Goal: Task Accomplishment & Management: Manage account settings

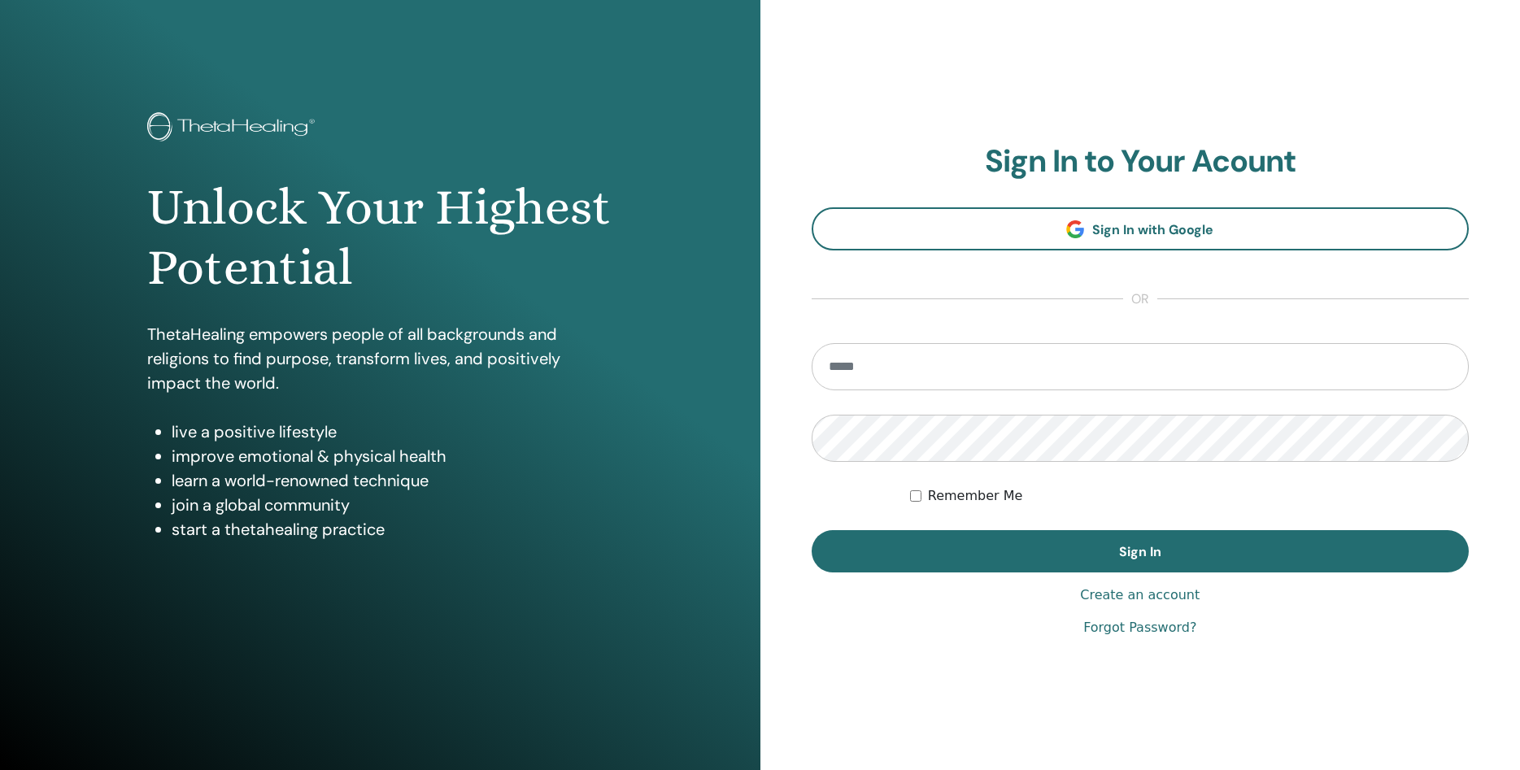
click at [1019, 360] on input "email" at bounding box center [1140, 366] width 658 height 47
type input "**********"
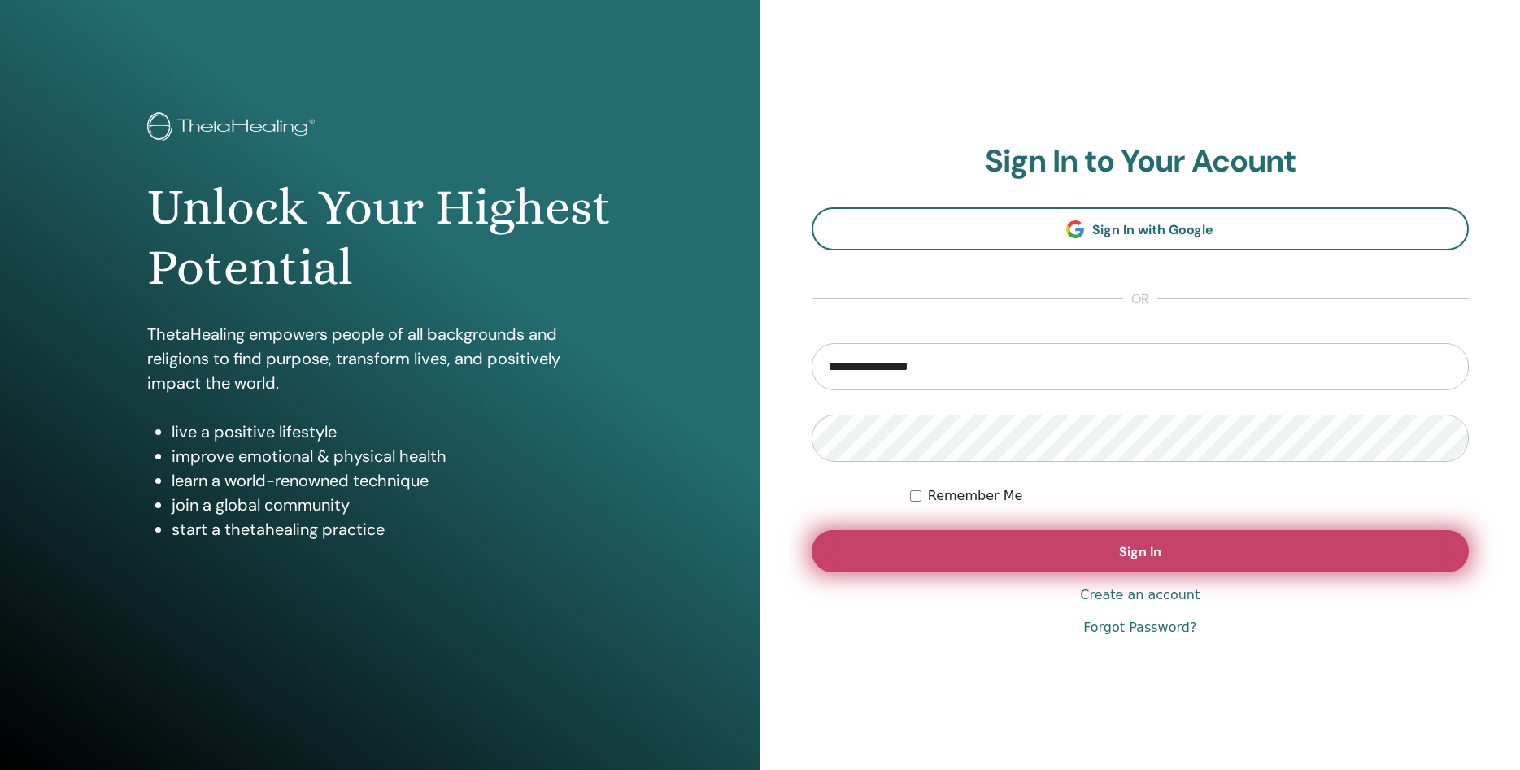
click at [1045, 550] on button "Sign In" at bounding box center [1140, 551] width 658 height 42
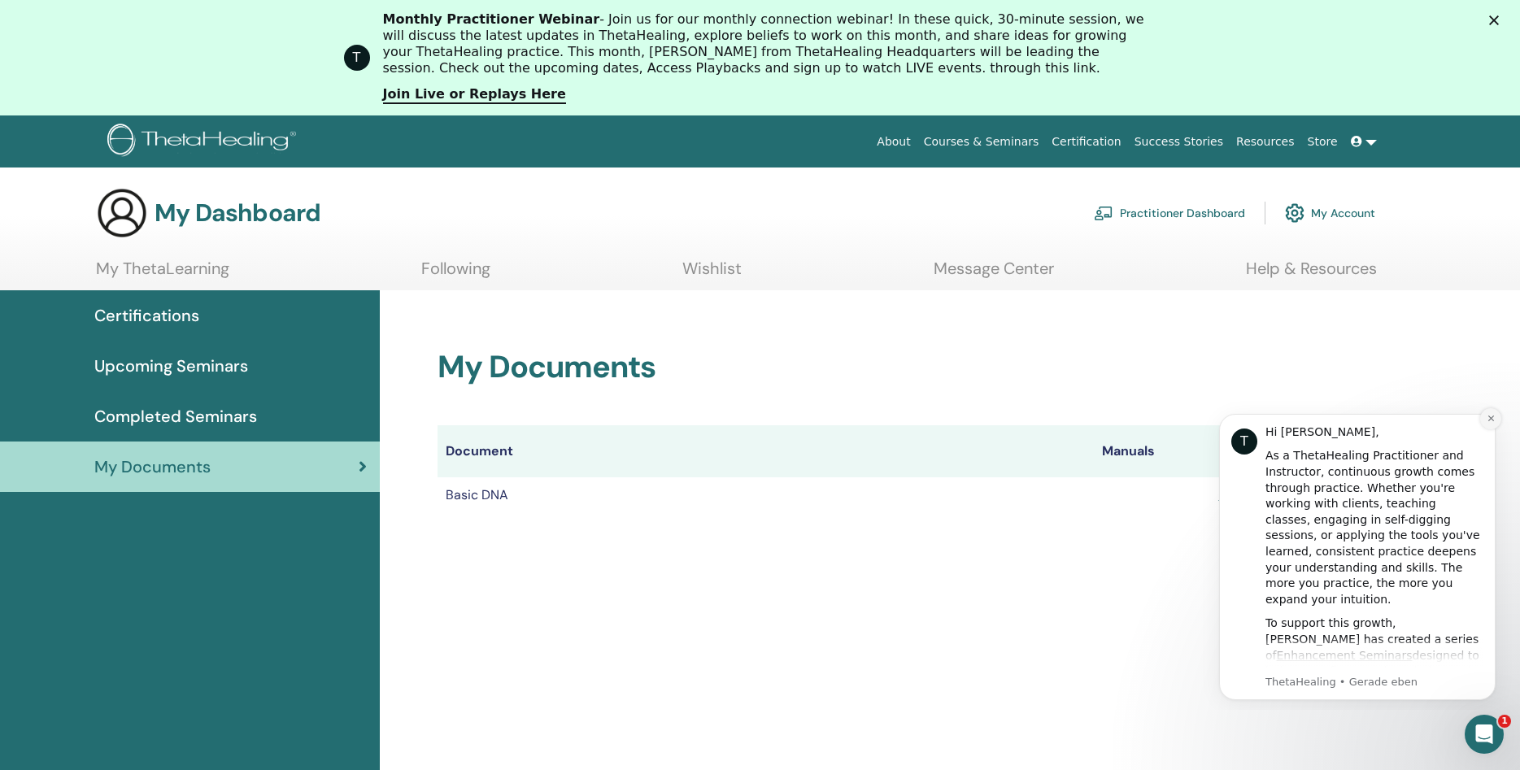
click at [1490, 417] on icon "Dismiss notification" at bounding box center [1490, 418] width 9 height 9
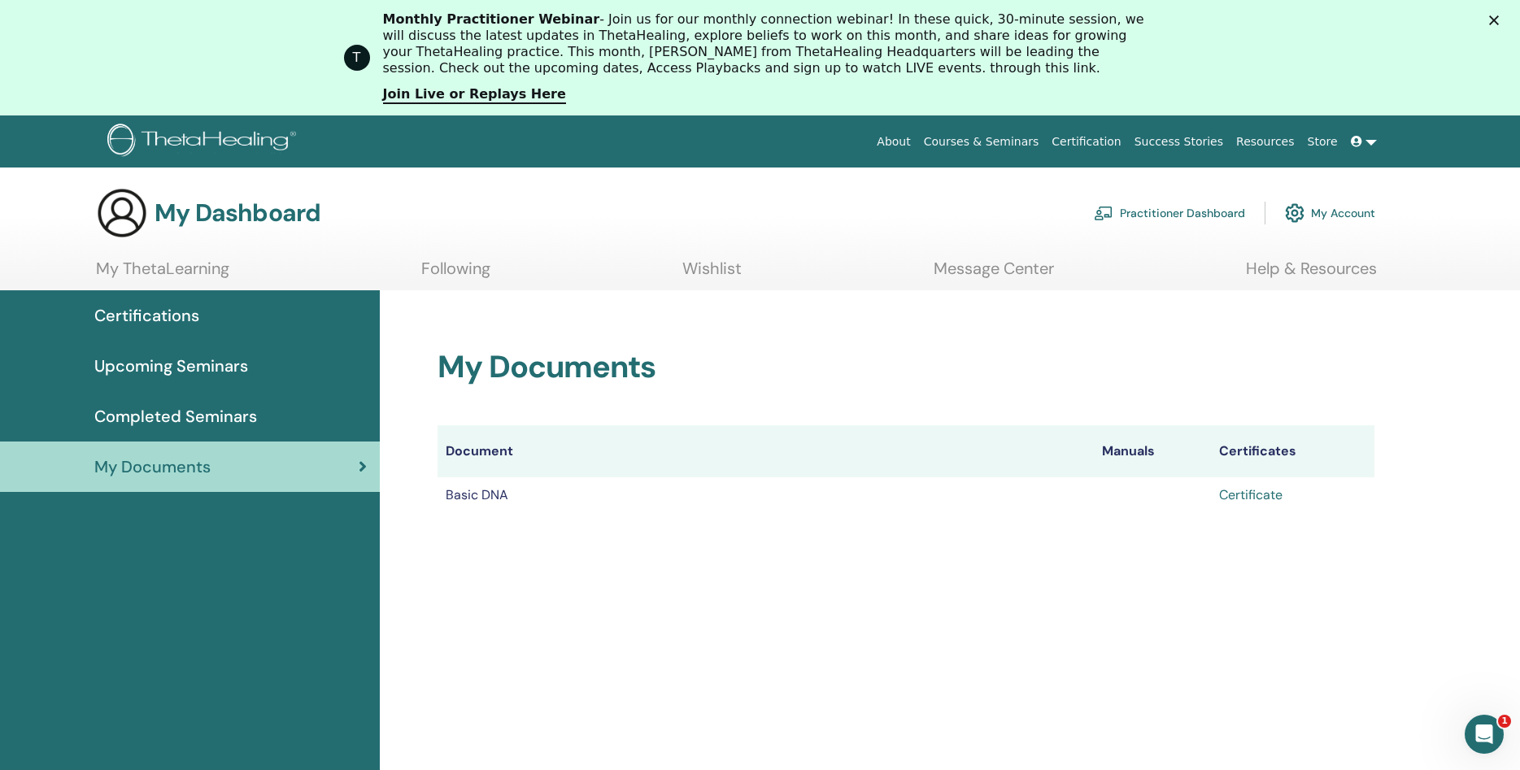
click at [1253, 494] on link "Certificate" at bounding box center [1250, 494] width 63 height 17
click at [1147, 210] on link "Practitioner Dashboard" at bounding box center [1169, 213] width 151 height 36
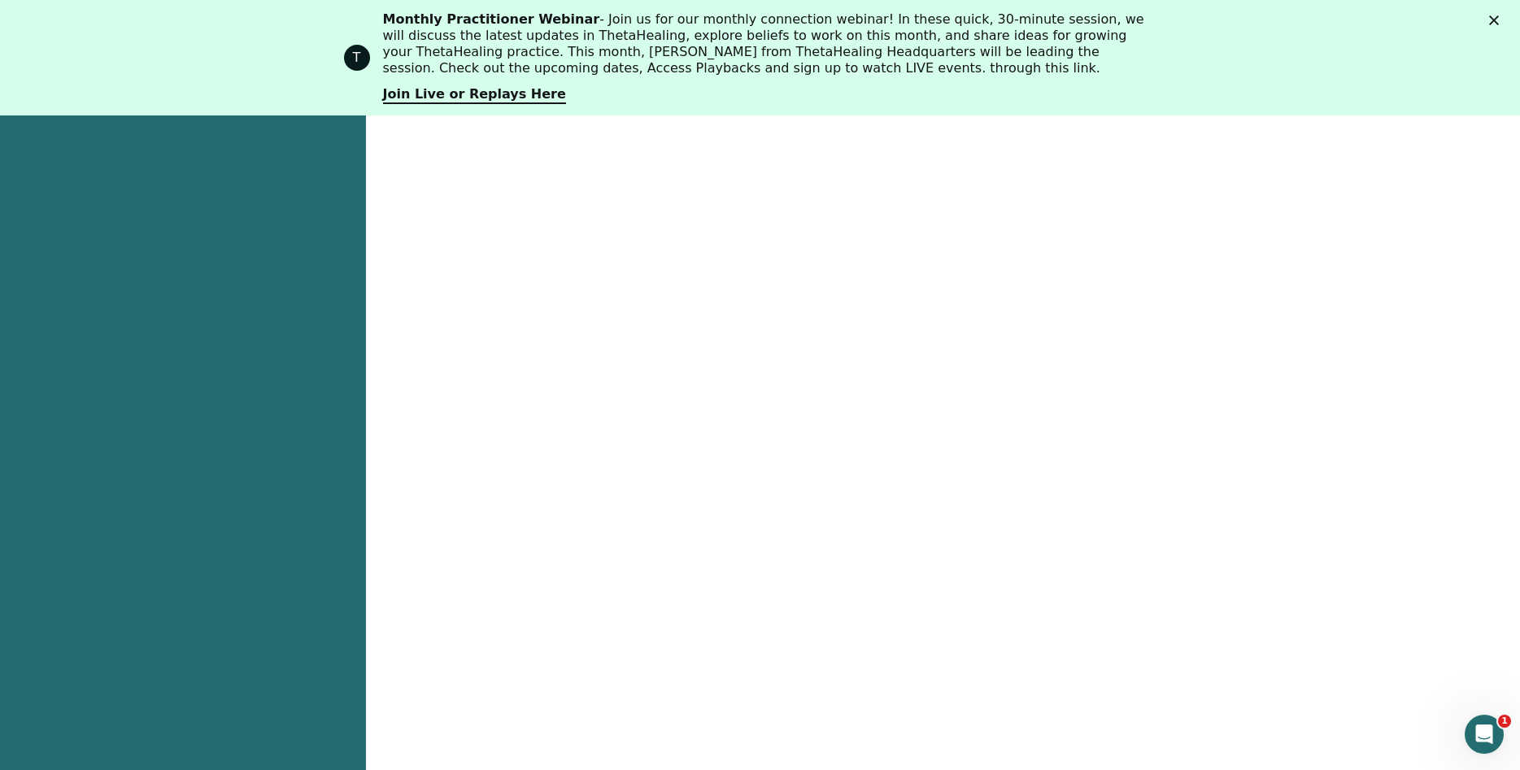
scroll to position [415, 0]
click at [490, 92] on link "Join Live or Replays Here" at bounding box center [474, 95] width 183 height 18
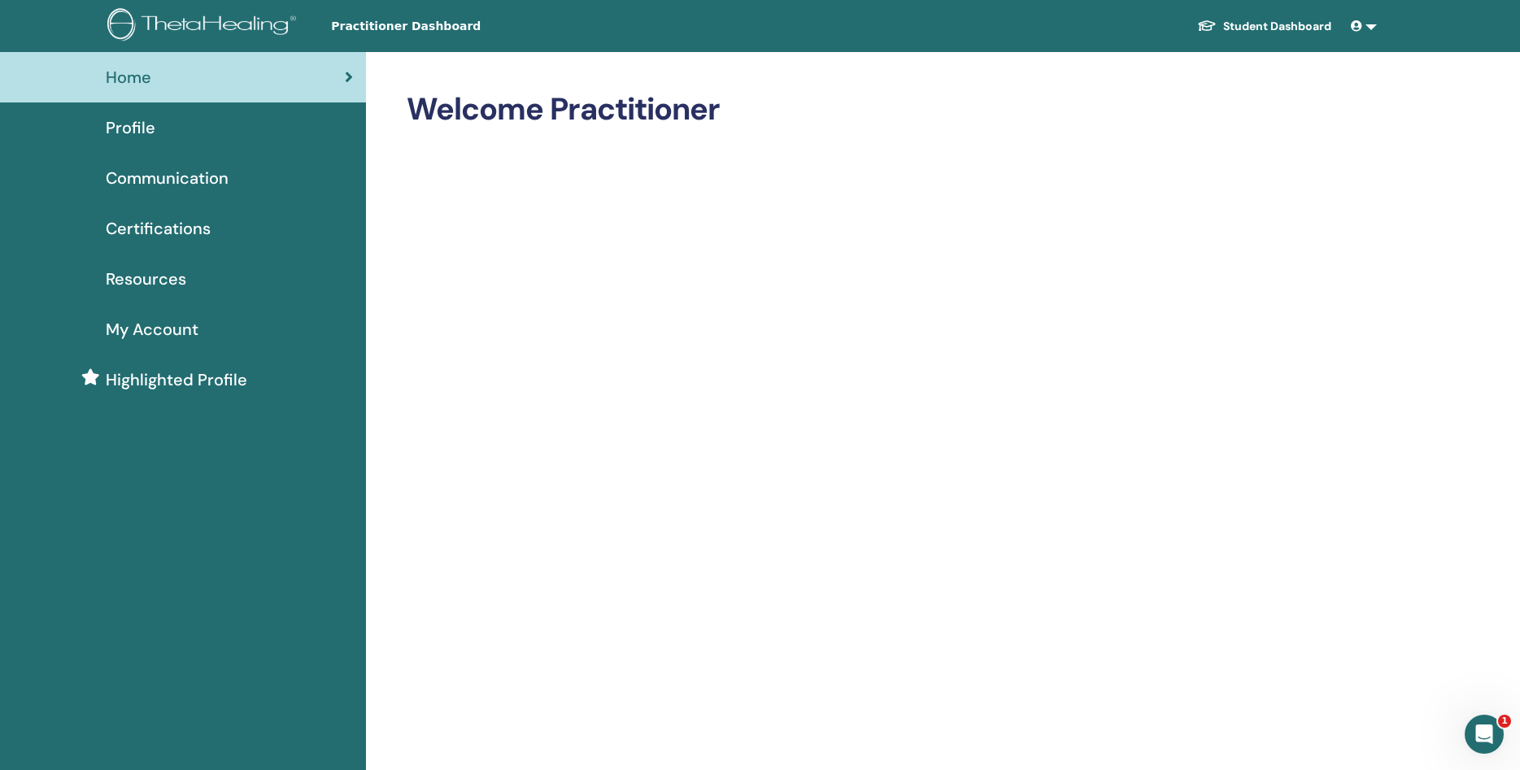
click at [133, 280] on span "Resources" at bounding box center [146, 279] width 80 height 24
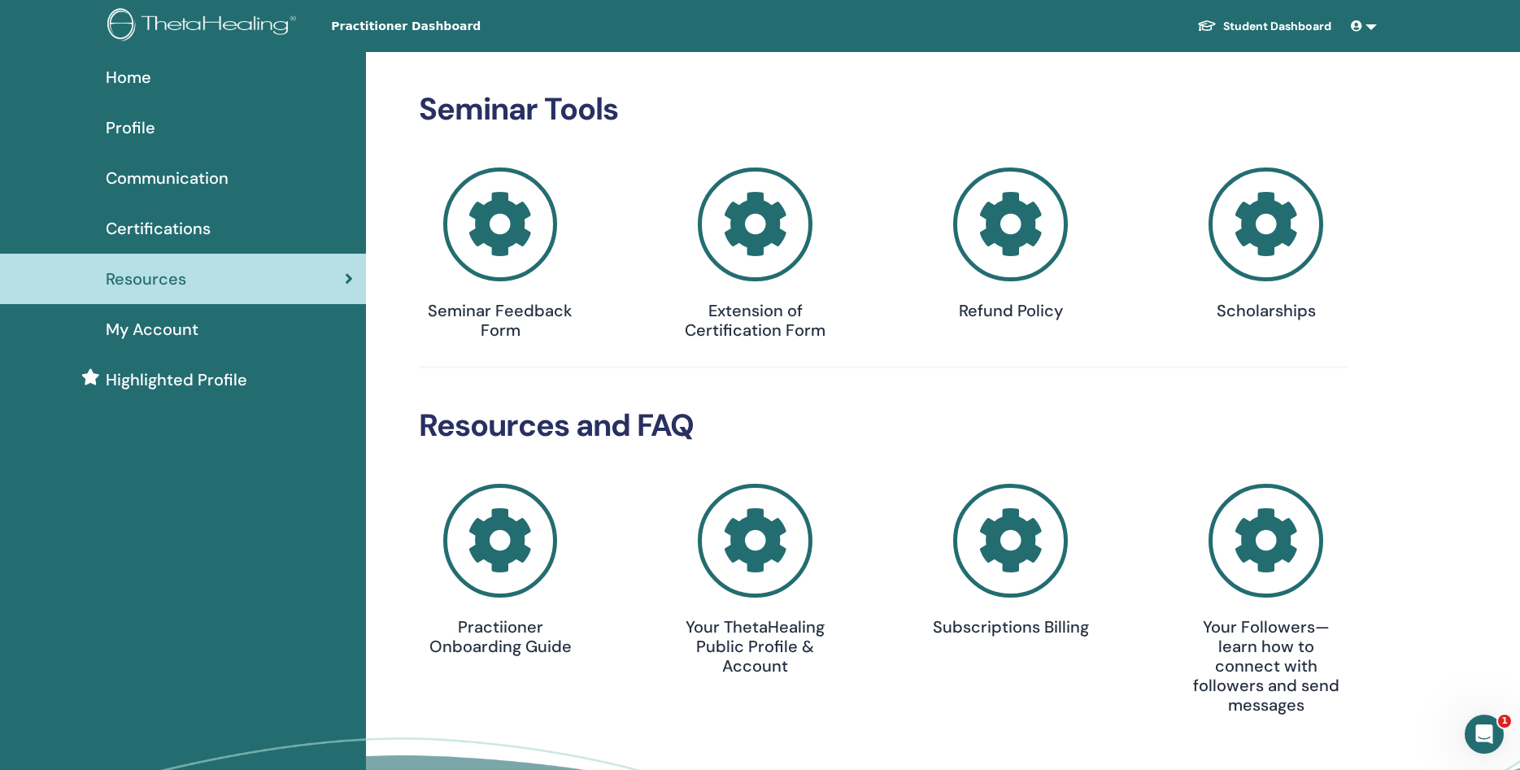
click at [132, 66] on span "Home" at bounding box center [129, 77] width 46 height 24
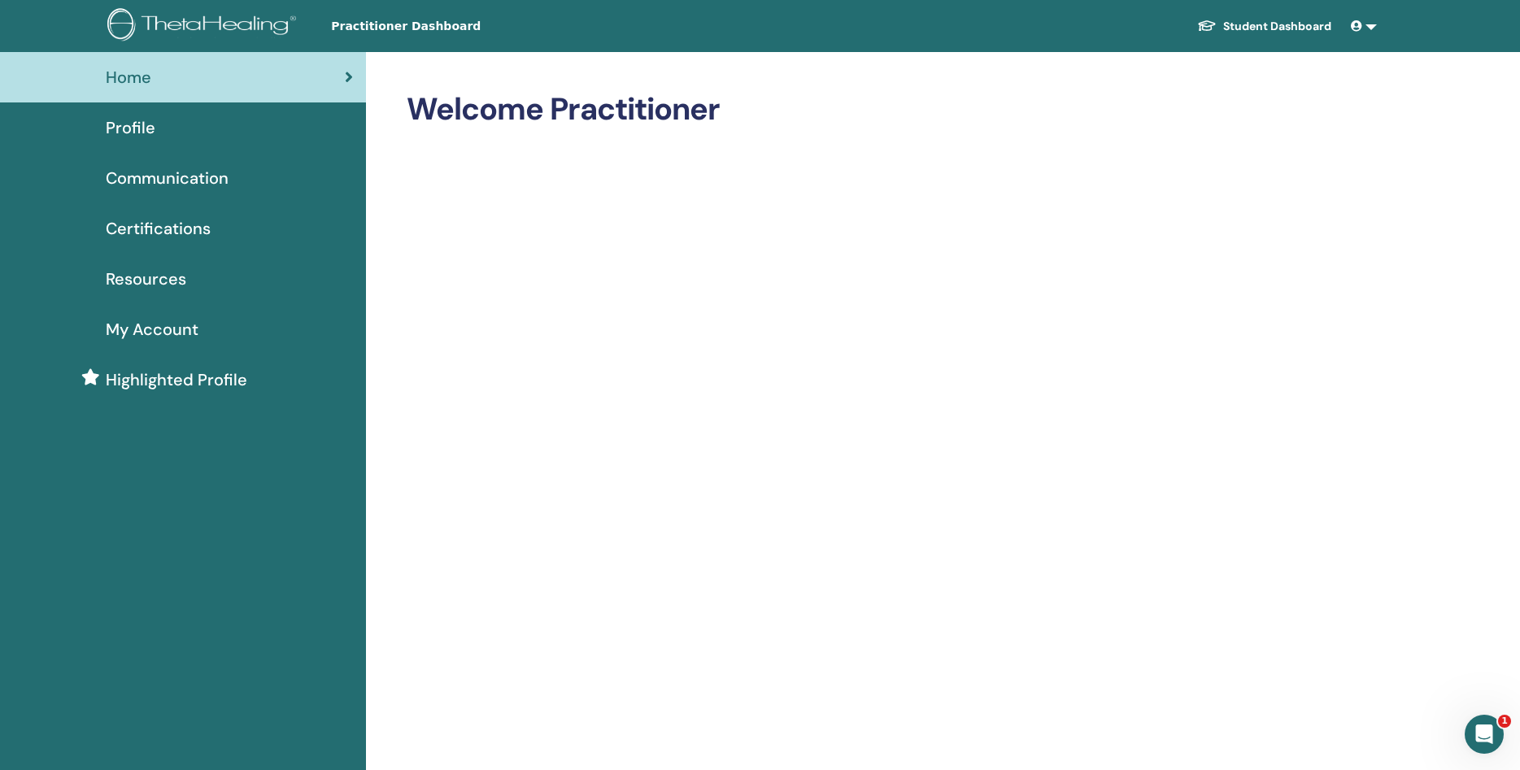
click at [1368, 24] on link at bounding box center [1363, 26] width 39 height 30
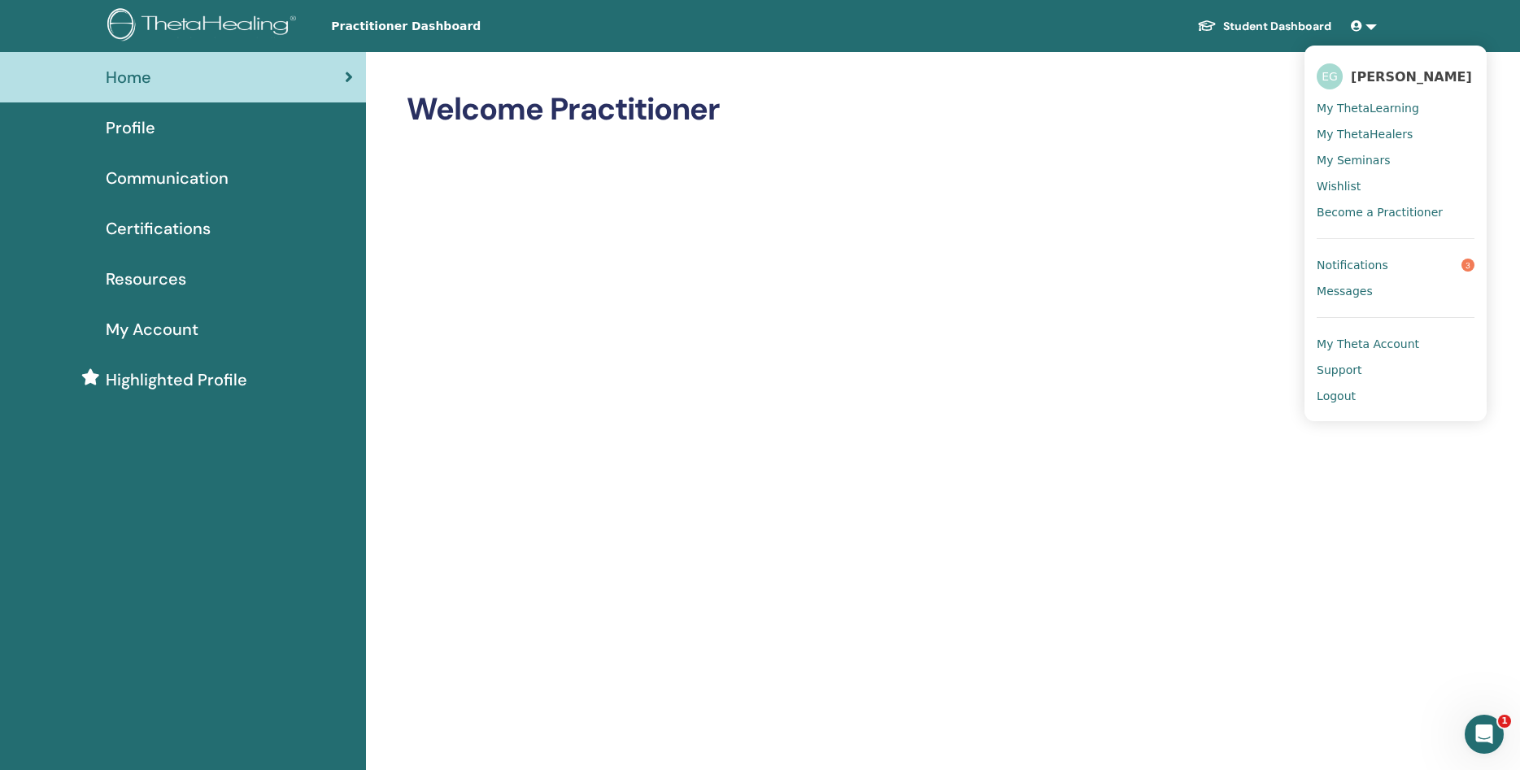
click at [1354, 267] on span "Notifications" at bounding box center [1352, 265] width 72 height 15
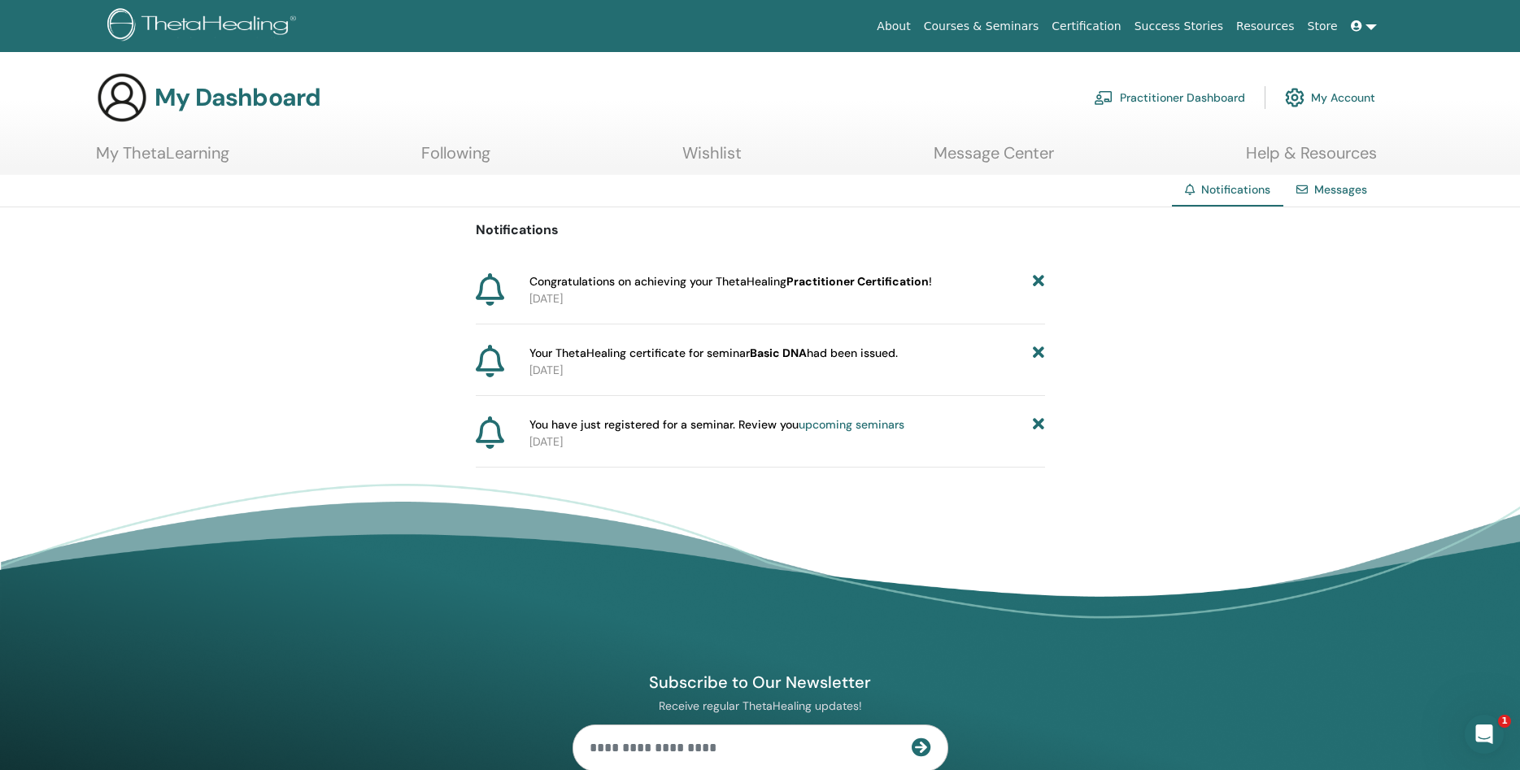
click at [1370, 24] on link at bounding box center [1363, 26] width 39 height 30
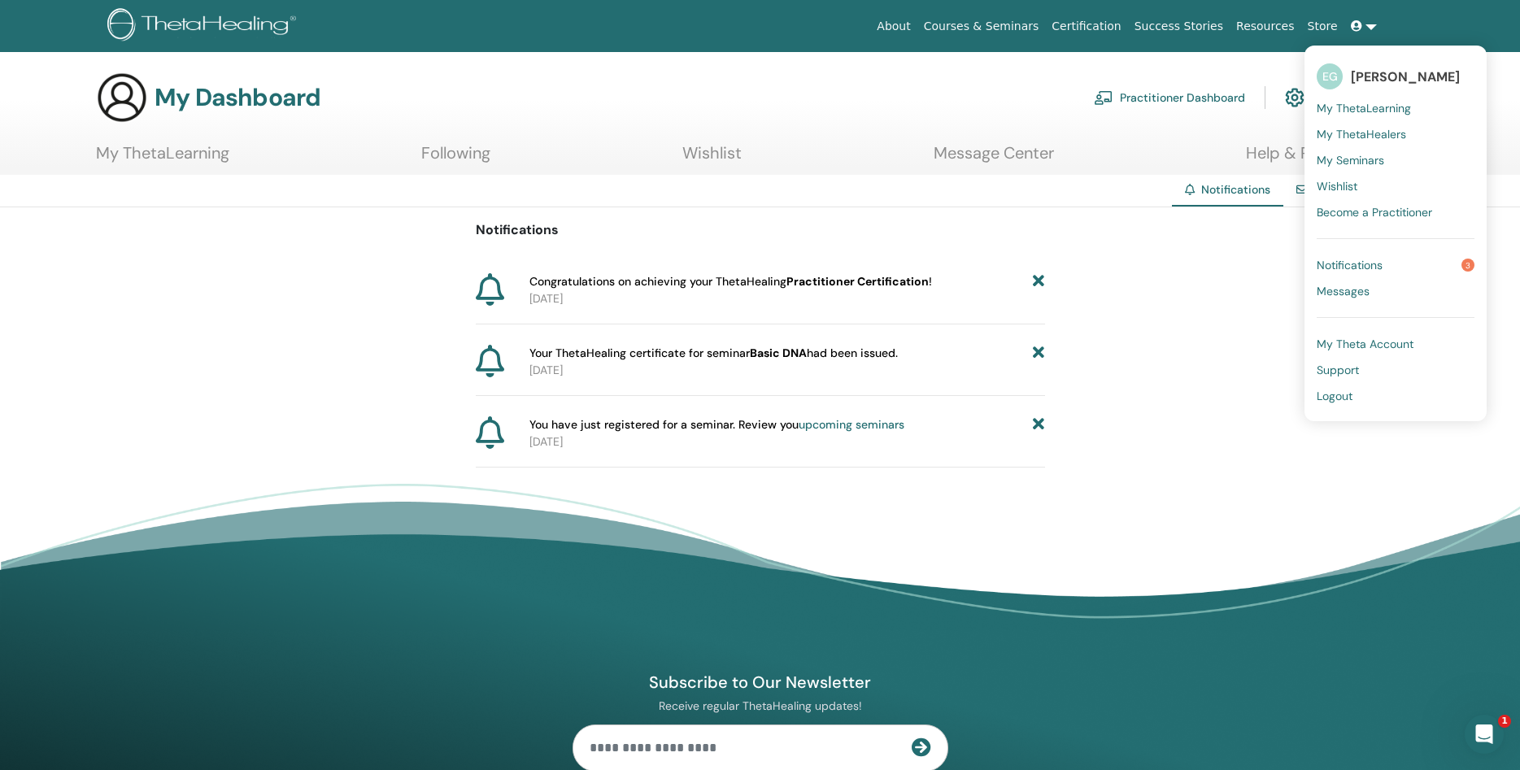
click at [1341, 393] on span "Logout" at bounding box center [1334, 396] width 36 height 15
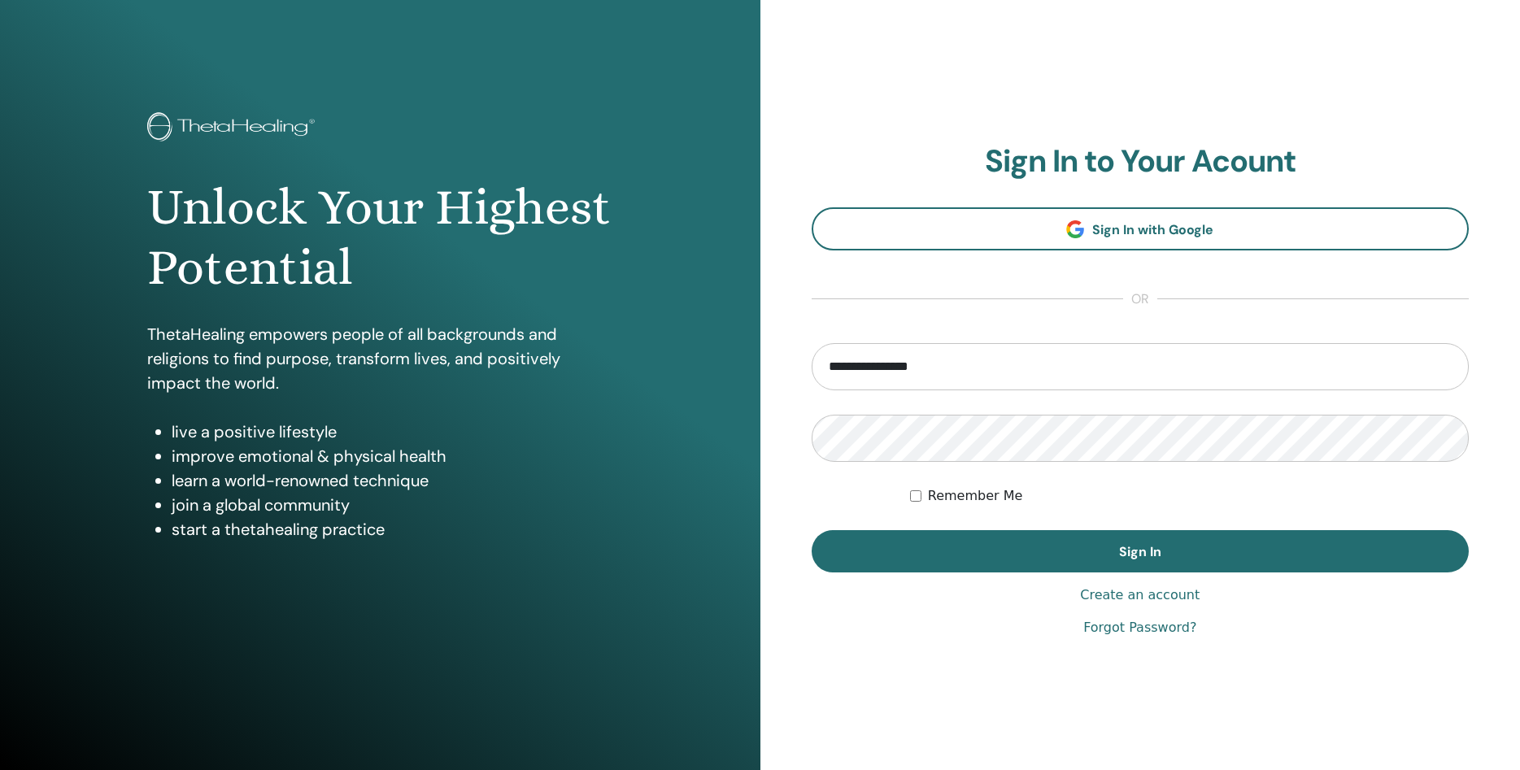
type input "**********"
